Goal: Task Accomplishment & Management: Complete application form

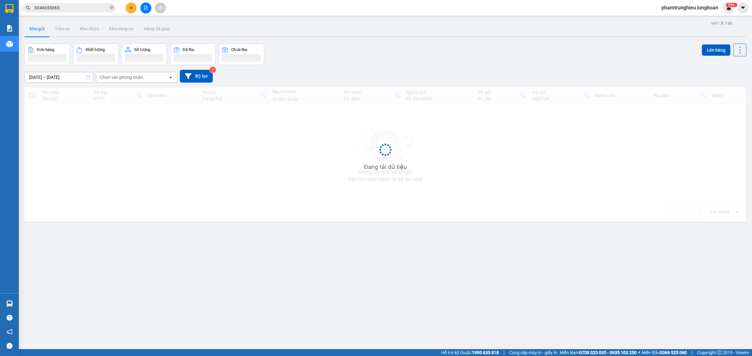
click at [84, 8] on input "0346655065" at bounding box center [71, 7] width 74 height 7
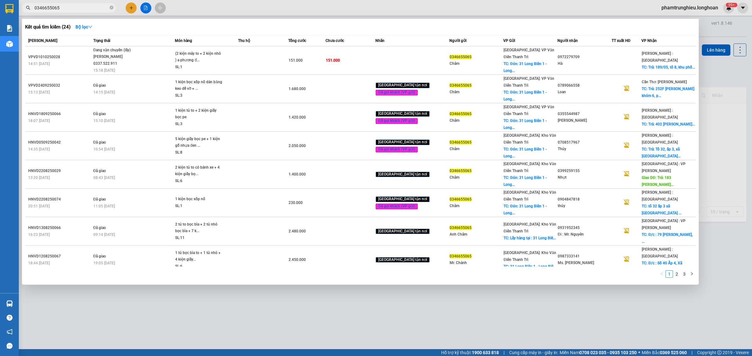
click at [84, 8] on input "0346655065" at bounding box center [71, 7] width 74 height 7
click at [81, 13] on div at bounding box center [376, 178] width 752 height 356
click at [80, 8] on input "0346655065" at bounding box center [71, 7] width 74 height 7
paste input "858338877"
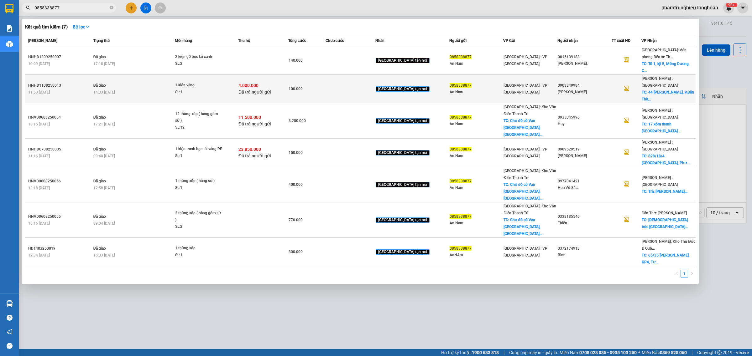
type input "0858338877"
click at [160, 89] on div "14:33 [DATE]" at bounding box center [133, 92] width 81 height 7
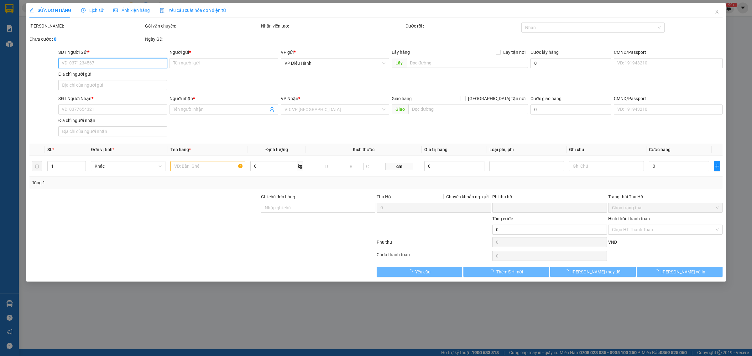
type input "0858338877"
type input "An Nam"
type input "0903349984"
type input "[PERSON_NAME]"
checkbox input "true"
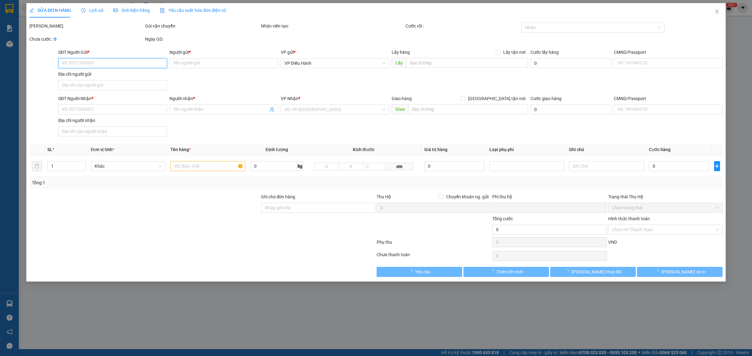
type input "44 [PERSON_NAME], P.Bến Thành, [GEOGRAPHIC_DATA], [GEOGRAPHIC_DATA]"
checkbox input "true"
type input "4.000.000"
type input "20.000"
type input "100.000"
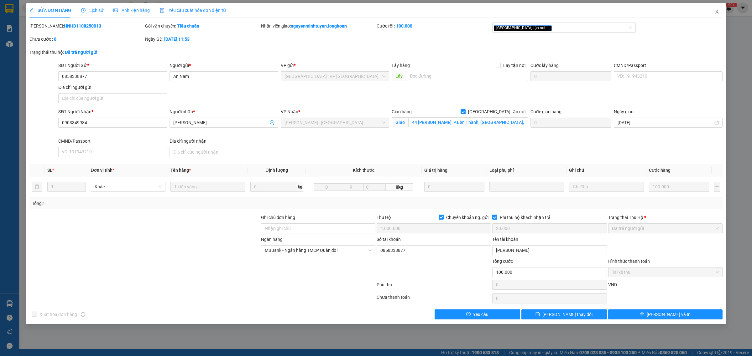
drag, startPoint x: 713, startPoint y: 12, endPoint x: 205, endPoint y: 13, distance: 507.5
click at [712, 12] on span "Close" at bounding box center [717, 12] width 18 height 18
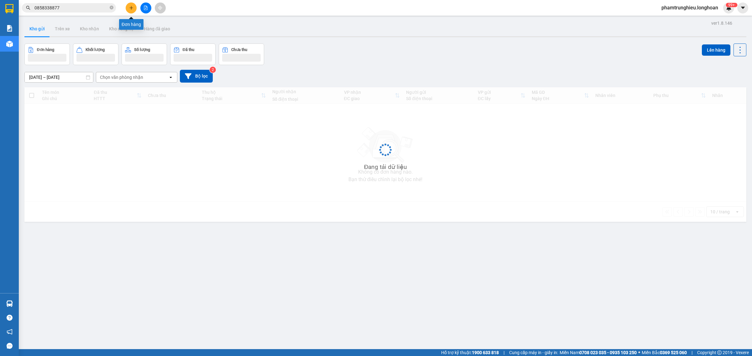
click at [84, 4] on span "0858338877" at bounding box center [69, 7] width 94 height 9
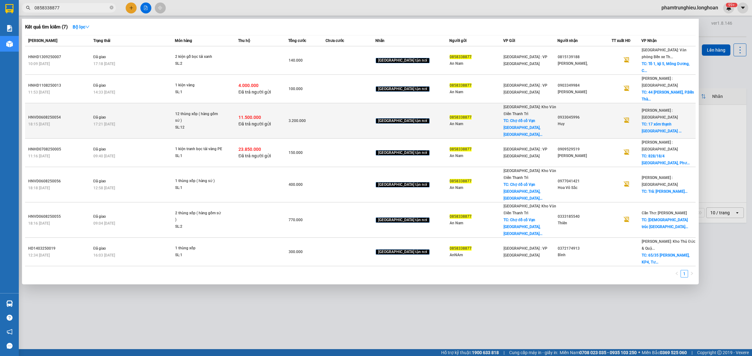
click at [162, 121] on div "17:21 [DATE]" at bounding box center [133, 124] width 81 height 7
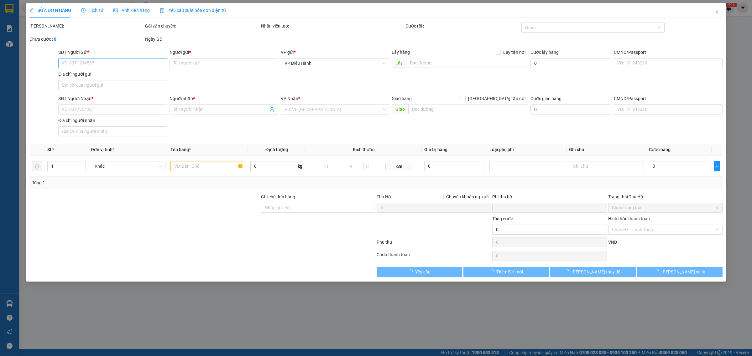
type input "0858338877"
type input "An Nam"
checkbox input "true"
type input "Chợ đồ cổ Vạn [GEOGRAPHIC_DATA],[GEOGRAPHIC_DATA],[GEOGRAPHIC_DATA]"
type input "100.000"
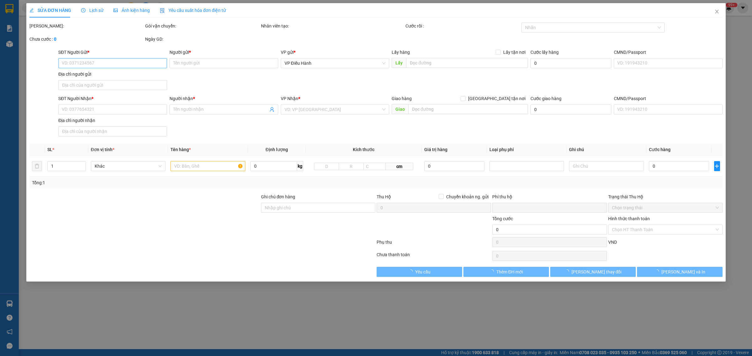
type input "0933045996"
type input "Huy"
checkbox input "true"
type input "17 xóm thạnh vĩnh xã [GEOGRAPHIC_DATA] [GEOGRAPHIC_DATA]"
type input "HÀNG DỄ VỠ CHÚ Ý BỐC XẾP CẨN THẬN ( HƯ VỠ KHÔNG ĐỀN GIÁ TRỊ HÀNG )"
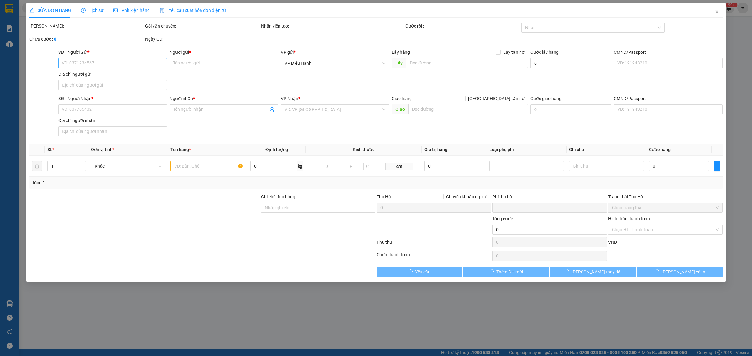
checkbox input "true"
type input "11.500.000"
type input "30.000"
type input "3.200.000"
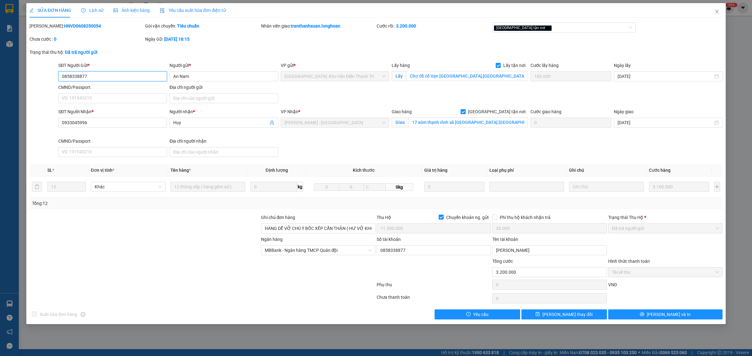
click at [101, 77] on input "0858338877" at bounding box center [112, 76] width 109 height 10
click at [198, 76] on input "An Nam" at bounding box center [223, 76] width 109 height 10
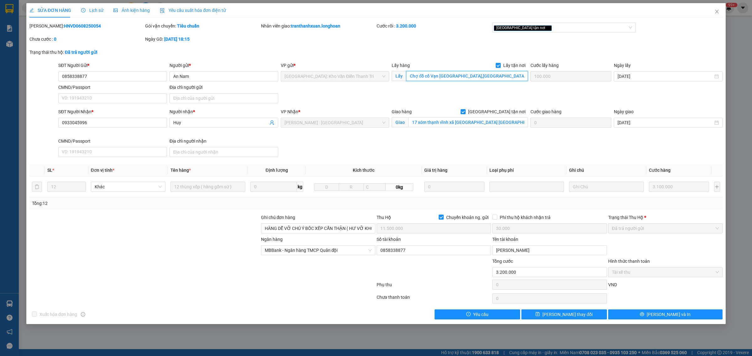
click at [445, 77] on input "Chợ đồ cổ Vạn [GEOGRAPHIC_DATA],[GEOGRAPHIC_DATA],[GEOGRAPHIC_DATA]" at bounding box center [467, 76] width 122 height 10
type input "Chợ đồ cổ Vạn [GEOGRAPHIC_DATA],[GEOGRAPHIC_DATA],[GEOGRAPHIC_DATA]"
